Goal: Download file/media

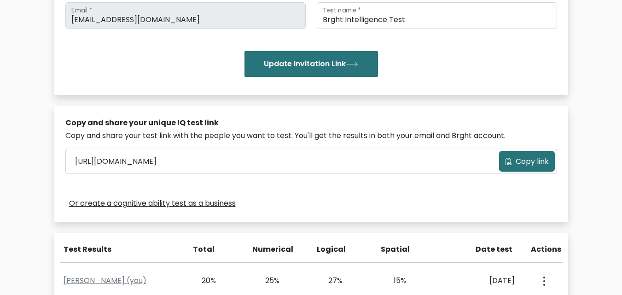
scroll to position [276, 0]
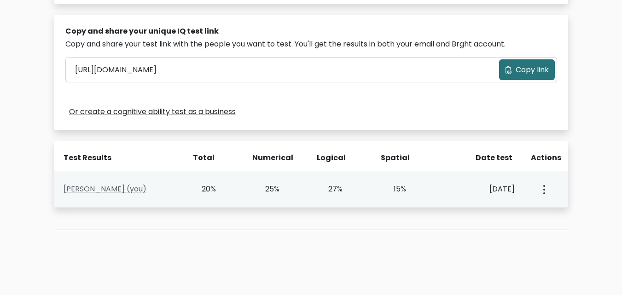
click at [95, 188] on link "[PERSON_NAME] (you)" at bounding box center [105, 189] width 83 height 11
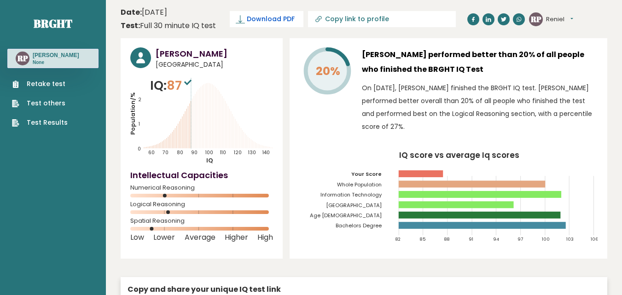
click at [273, 18] on span "Download PDF" at bounding box center [271, 19] width 48 height 10
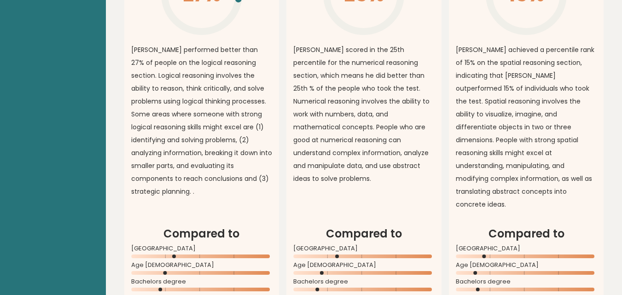
scroll to position [633, 0]
